Goal: Task Accomplishment & Management: Manage account settings

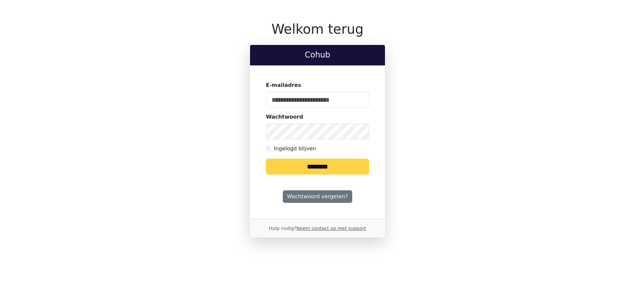
type input "**********"
click at [337, 168] on input "********" at bounding box center [317, 167] width 103 height 16
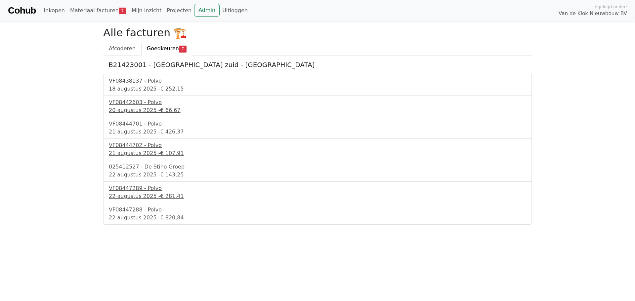
click at [146, 82] on div "VF08438137 - Polvo" at bounding box center [318, 81] width 418 height 8
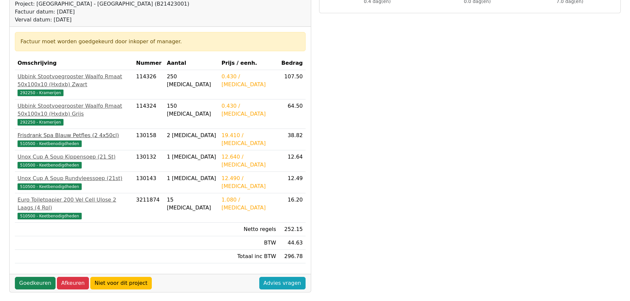
scroll to position [99, 0]
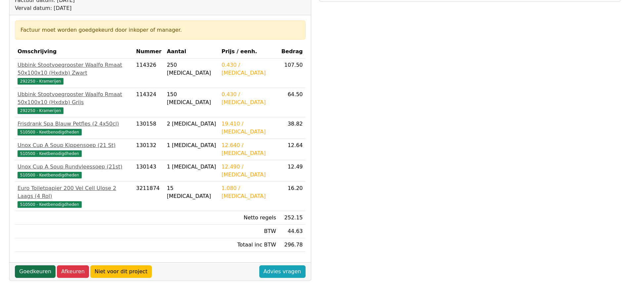
click at [40, 266] on link "Goedkeuren" at bounding box center [35, 272] width 41 height 13
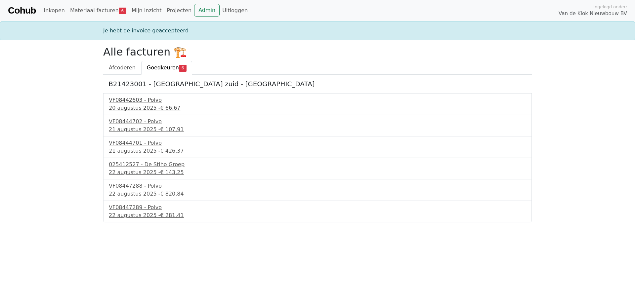
click at [138, 101] on div "VF08442603 - Polvo" at bounding box center [318, 100] width 418 height 8
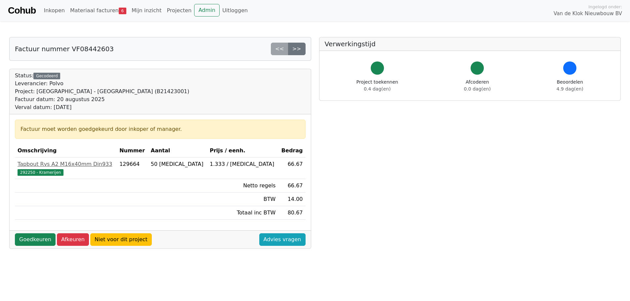
scroll to position [33, 0]
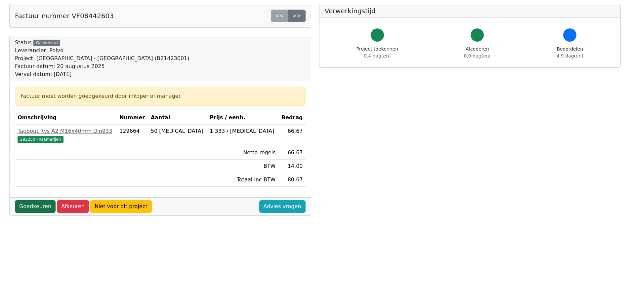
click at [39, 206] on link "Goedkeuren" at bounding box center [35, 207] width 41 height 13
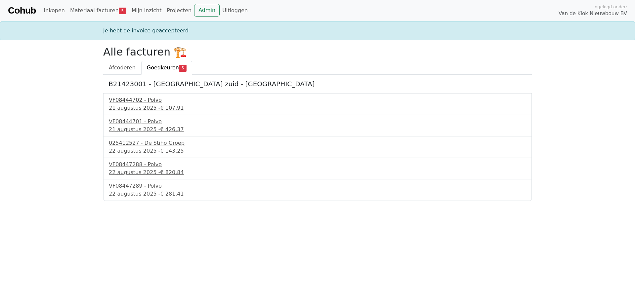
click at [137, 104] on div "VF08444702 - Polvo" at bounding box center [318, 100] width 418 height 8
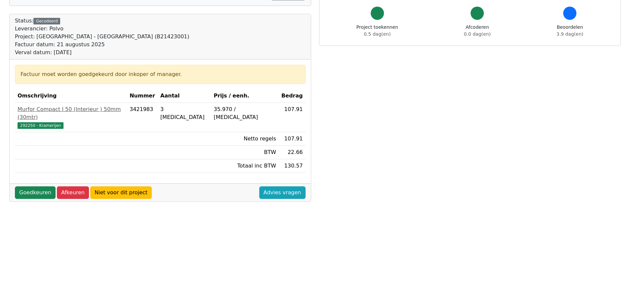
scroll to position [66, 0]
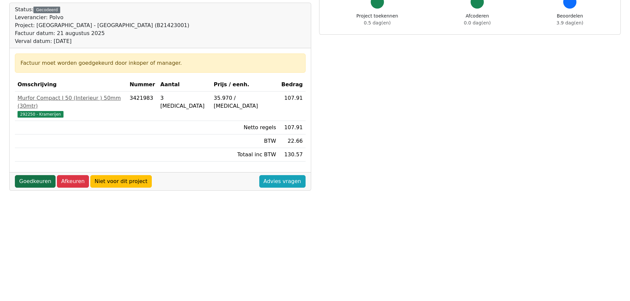
click at [32, 175] on link "Goedkeuren" at bounding box center [35, 181] width 41 height 13
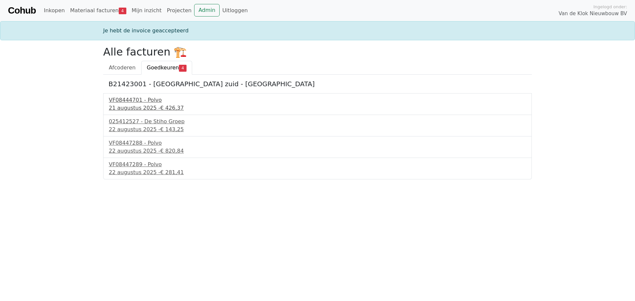
click at [143, 108] on div "21 augustus 2025 - € 426,37" at bounding box center [318, 108] width 418 height 8
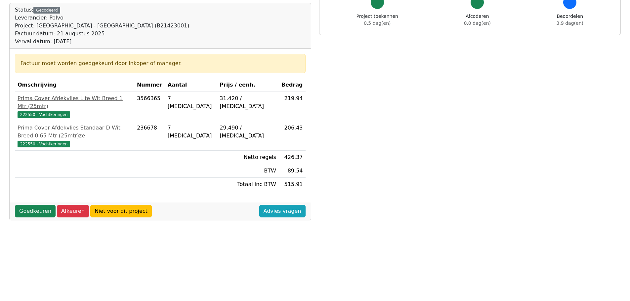
scroll to position [66, 0]
click at [36, 205] on link "Goedkeuren" at bounding box center [35, 211] width 41 height 13
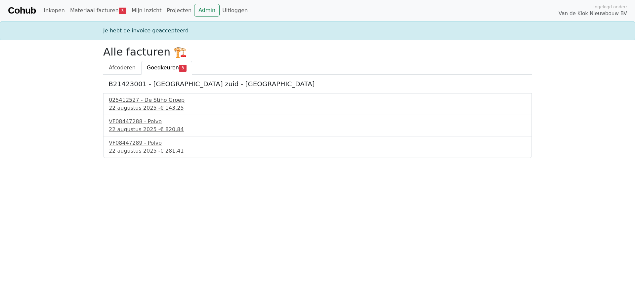
click at [149, 109] on div "[DATE] - € 143,25" at bounding box center [318, 108] width 418 height 8
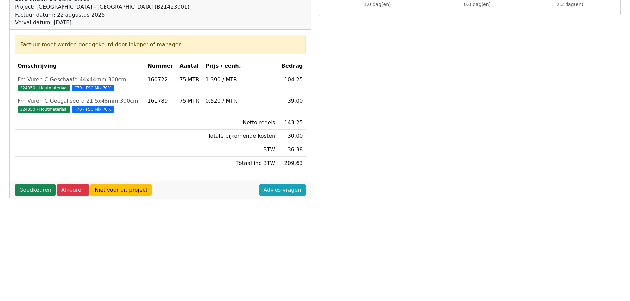
scroll to position [99, 0]
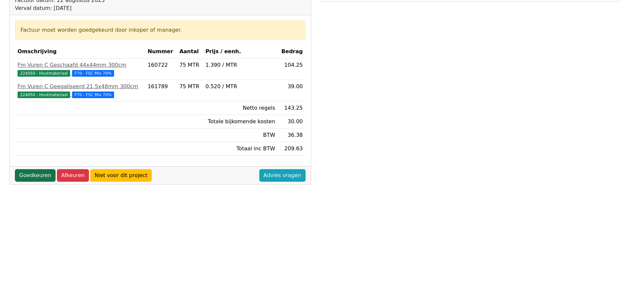
click at [35, 174] on link "Goedkeuren" at bounding box center [35, 175] width 41 height 13
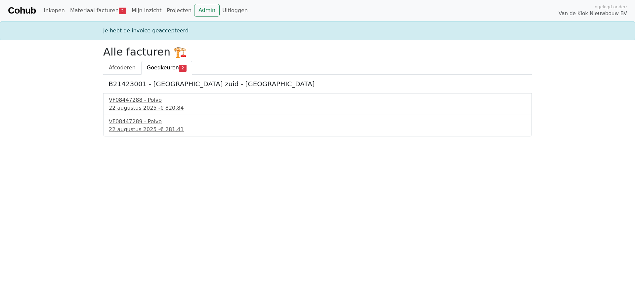
click at [146, 101] on div "VF08447288 - Polvo" at bounding box center [318, 100] width 418 height 8
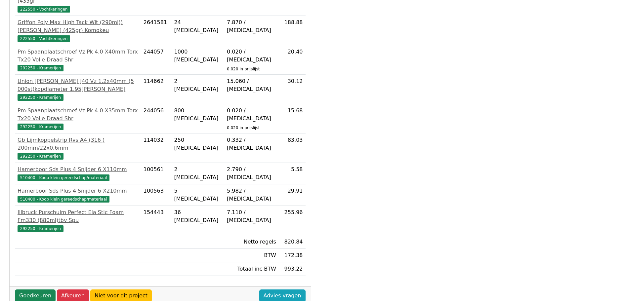
scroll to position [189, 0]
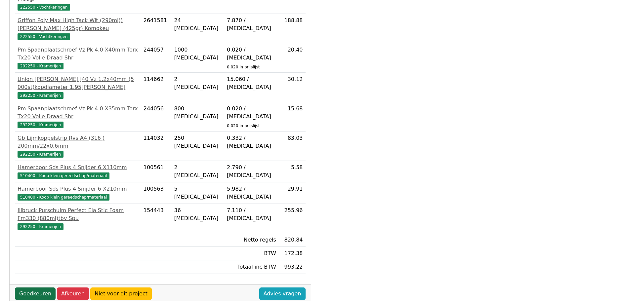
click at [31, 288] on link "Goedkeuren" at bounding box center [35, 294] width 41 height 13
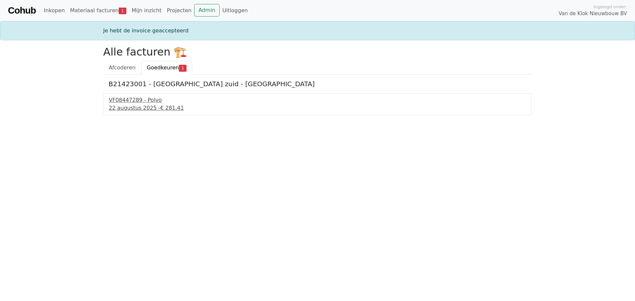
click at [143, 107] on div "22 augustus 2025 - € 281,41" at bounding box center [318, 108] width 418 height 8
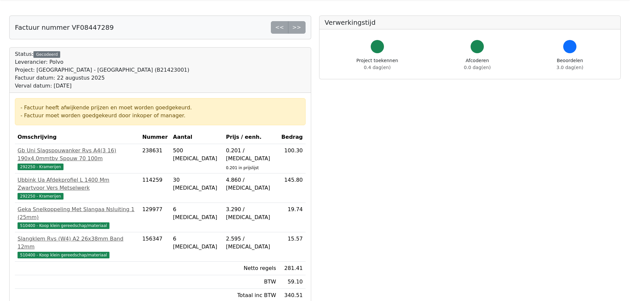
scroll to position [33, 0]
